Goal: Task Accomplishment & Management: Use online tool/utility

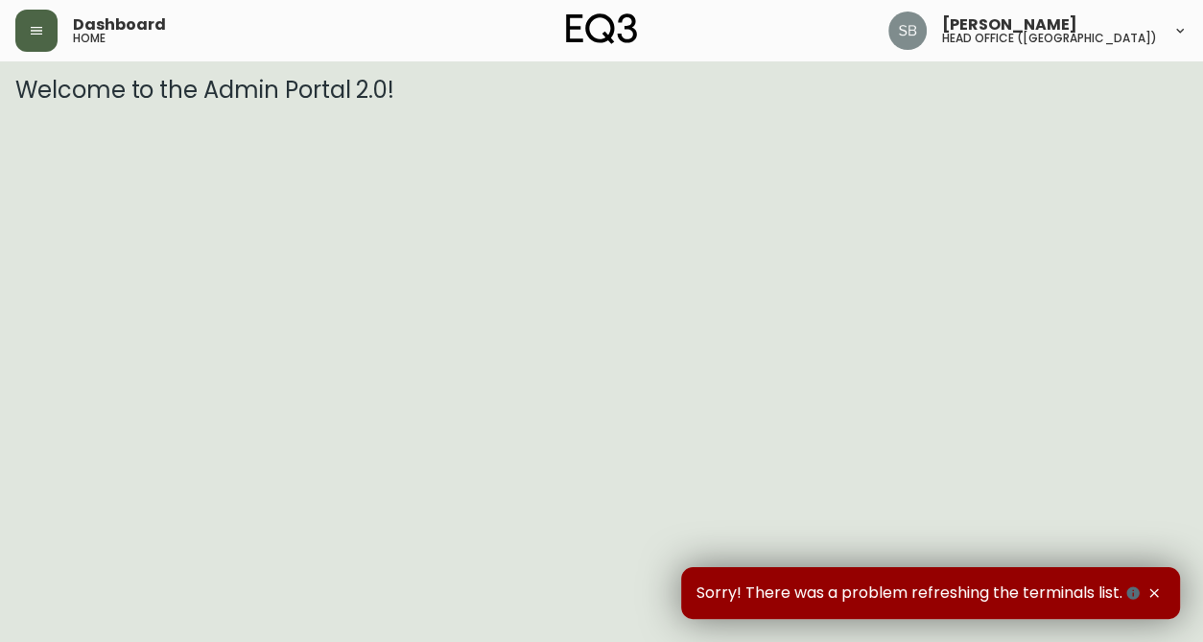
click at [33, 18] on button "button" at bounding box center [36, 31] width 42 height 42
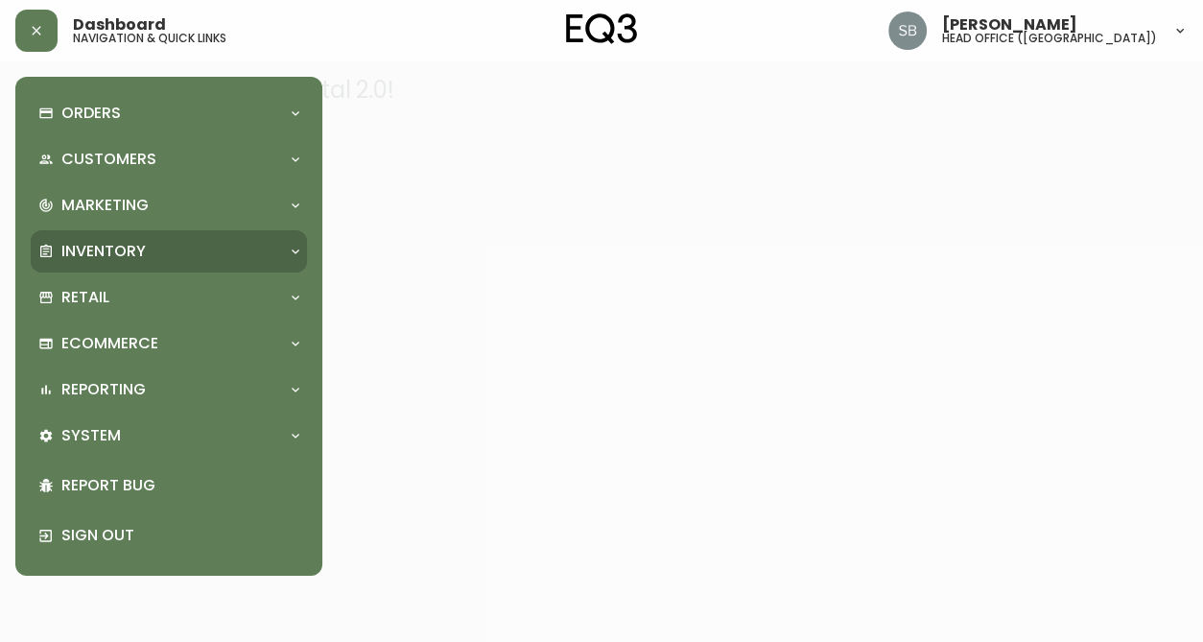
click at [299, 250] on icon at bounding box center [295, 251] width 15 height 15
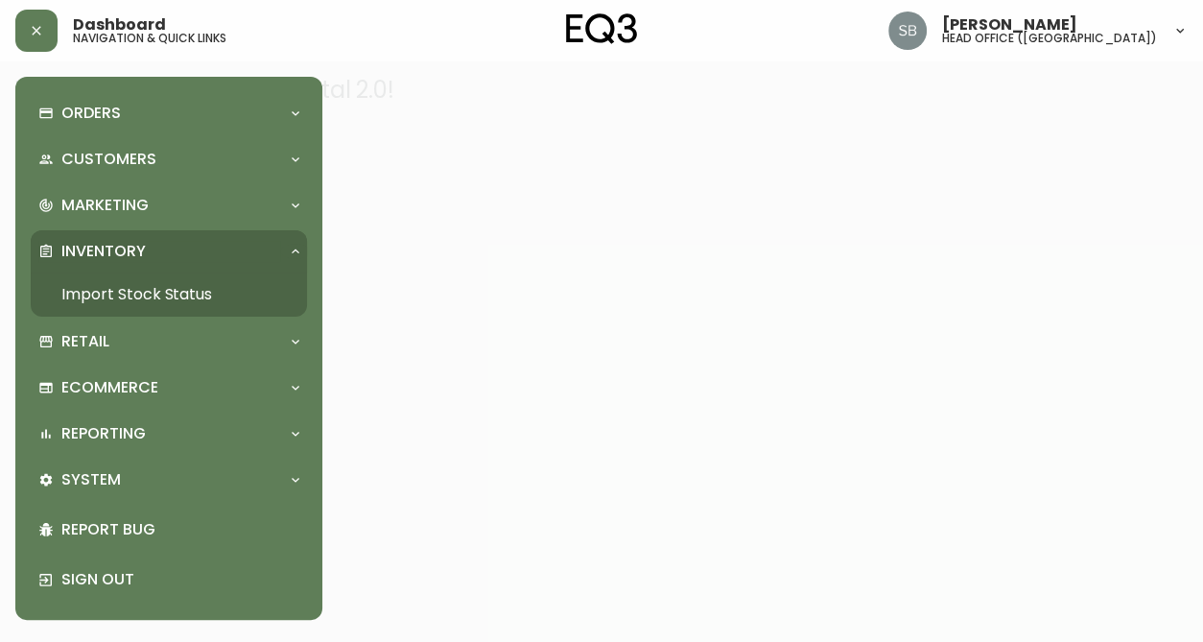
click at [205, 292] on link "Import Stock Status" at bounding box center [169, 295] width 276 height 44
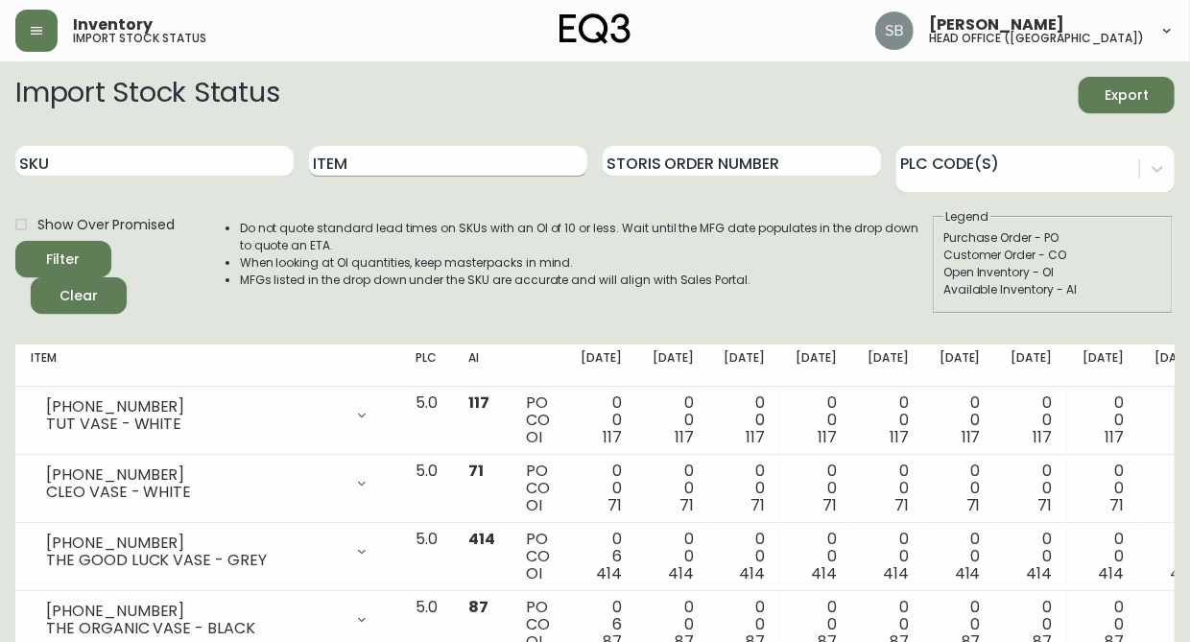
click at [400, 166] on input "Item" at bounding box center [448, 161] width 278 height 31
click at [15, 241] on button "Filter" at bounding box center [63, 259] width 96 height 36
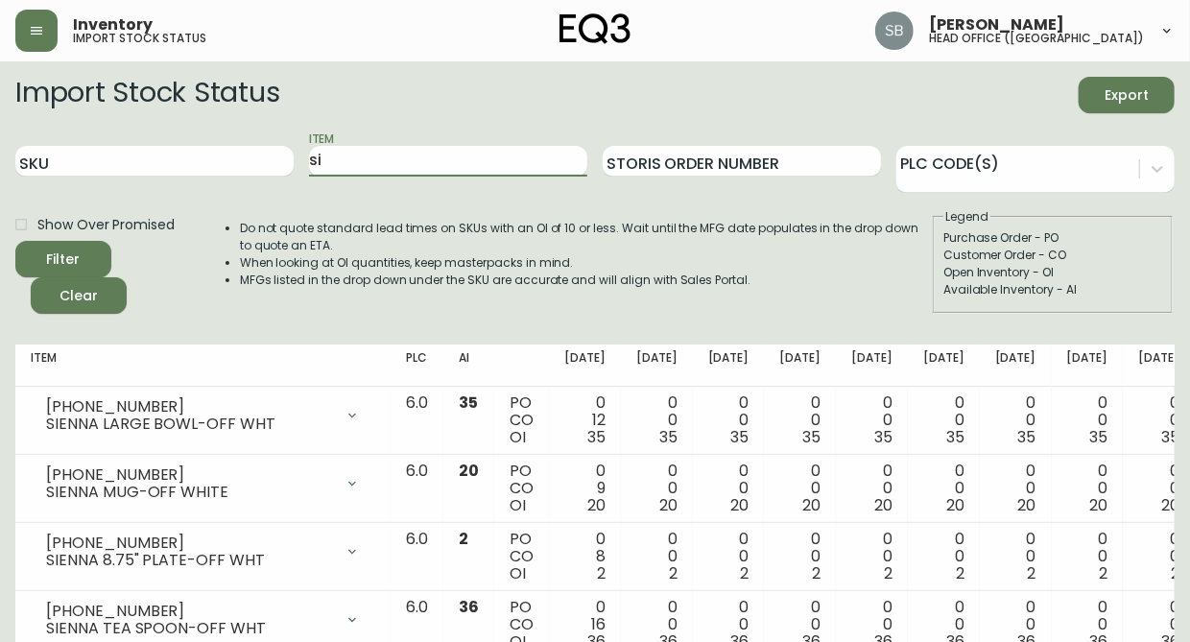
type input "s"
type input "[PERSON_NAME]"
click at [15, 241] on button "Filter" at bounding box center [63, 259] width 96 height 36
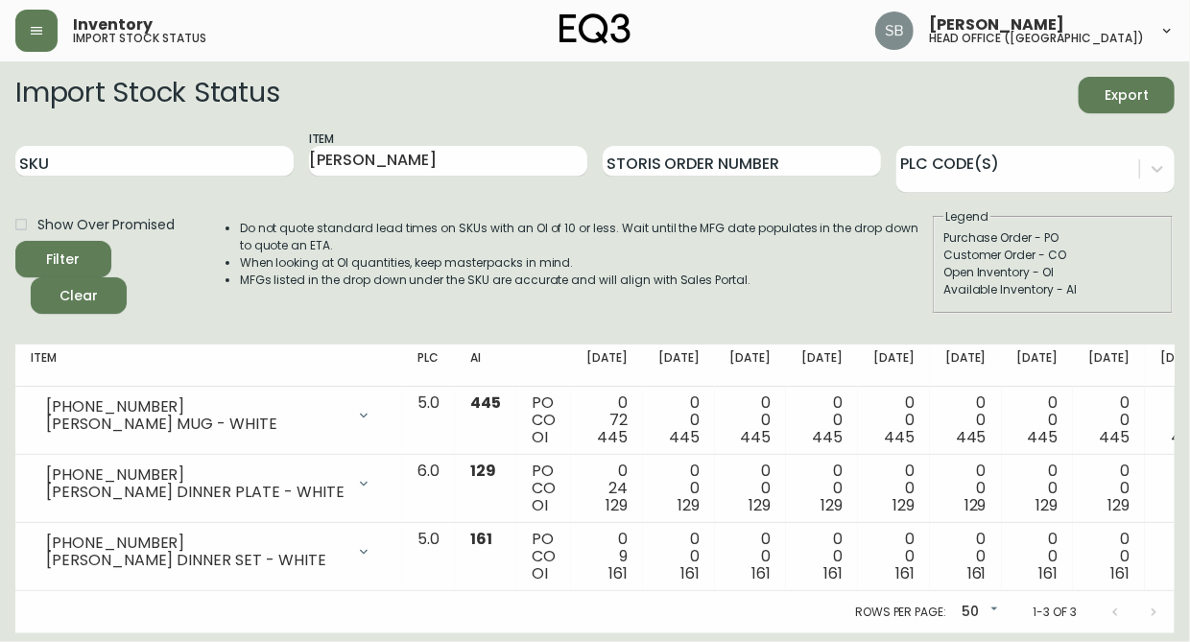
click at [483, 302] on div "Do not quote standard lead times on SKUs with an OI of 10 or less. Wait until t…" at bounding box center [566, 261] width 729 height 106
